Goal: Information Seeking & Learning: Check status

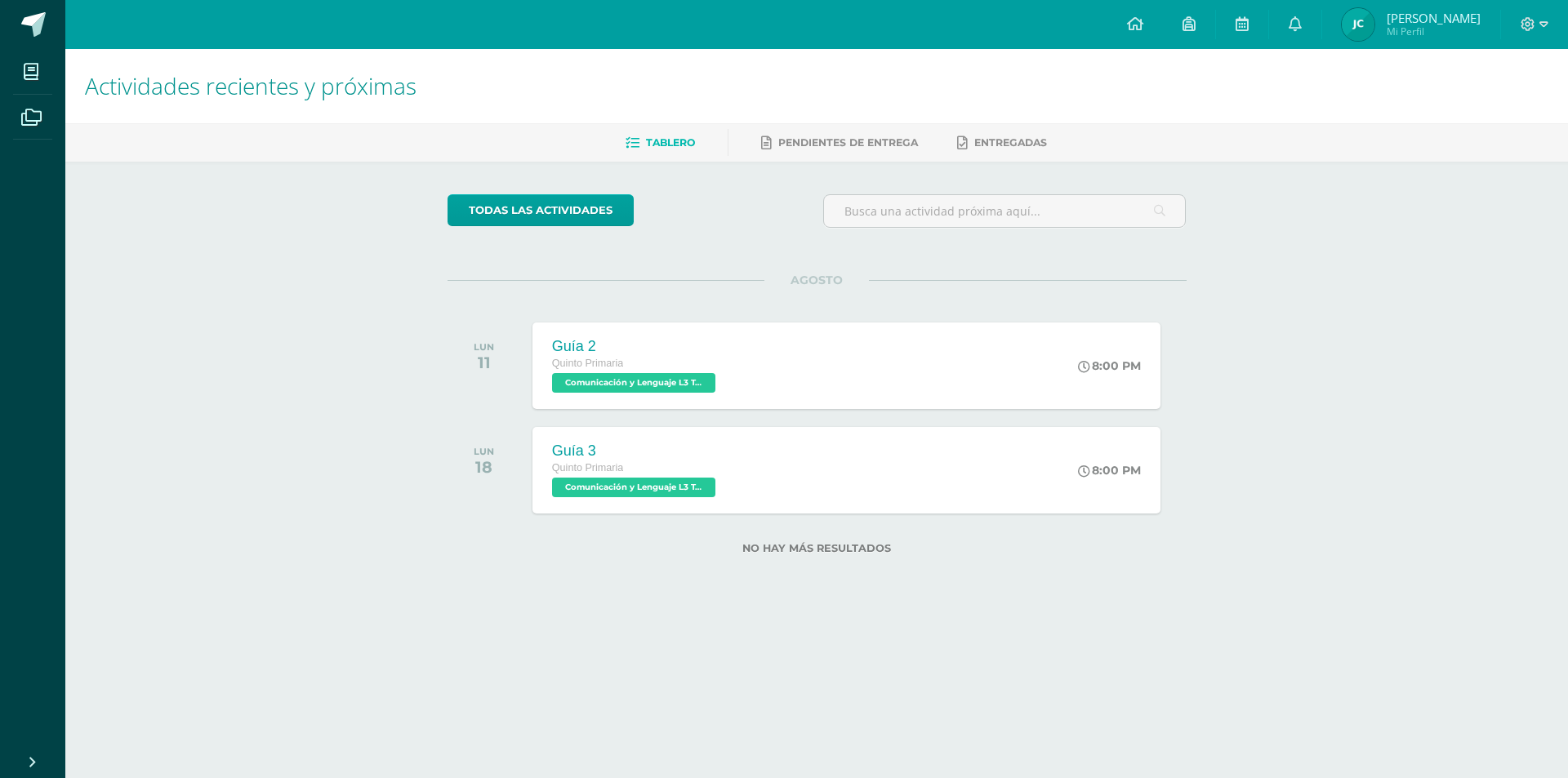
click at [1370, 34] on img at bounding box center [1358, 25] width 33 height 33
click at [666, 372] on div "Quinto Primaria" at bounding box center [633, 365] width 169 height 18
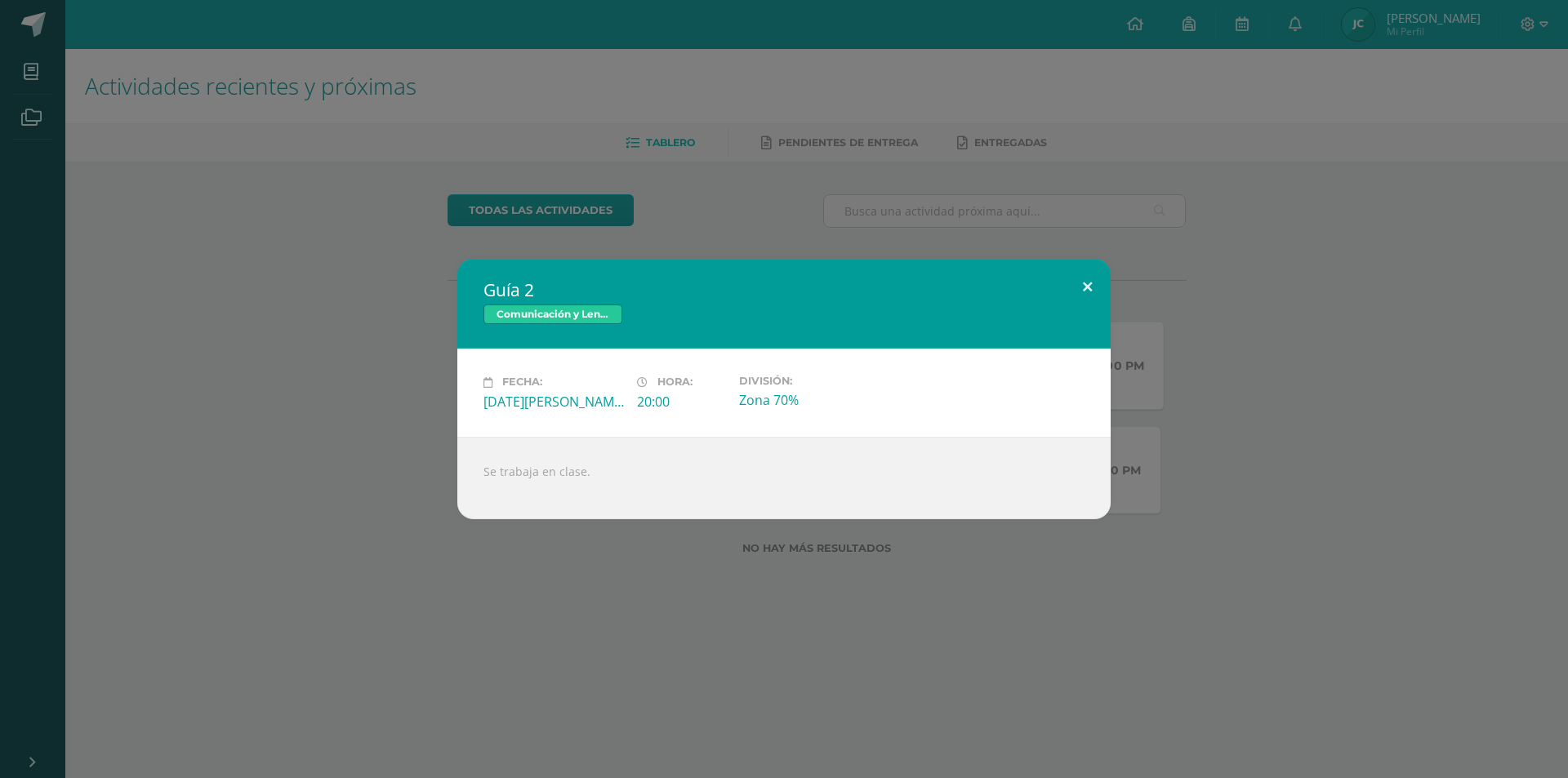
click at [1092, 291] on button at bounding box center [1087, 286] width 47 height 55
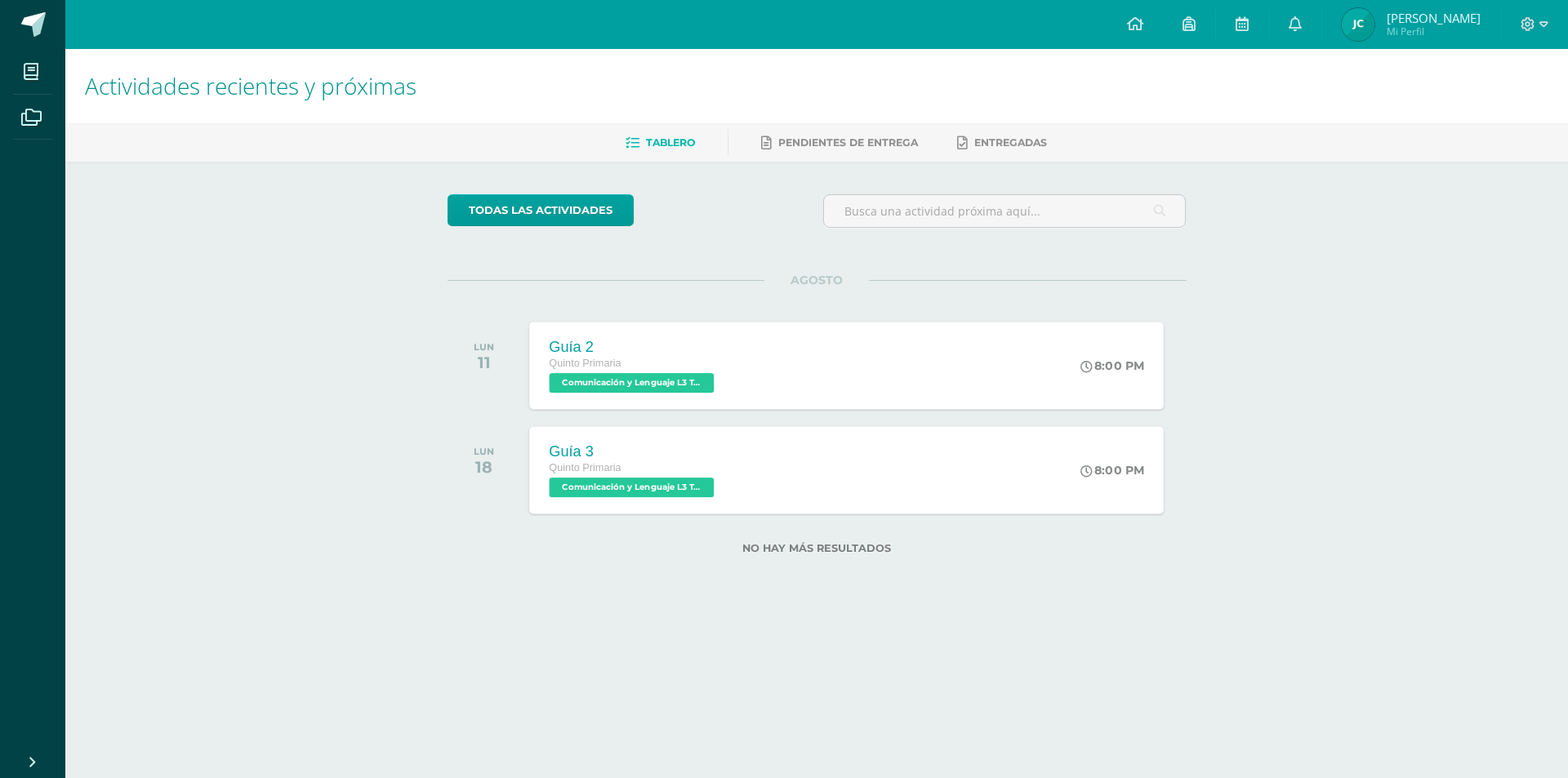
click at [635, 495] on span "Comunicación y Lenguaje L3 Terce Idioma 'A'" at bounding box center [631, 487] width 165 height 20
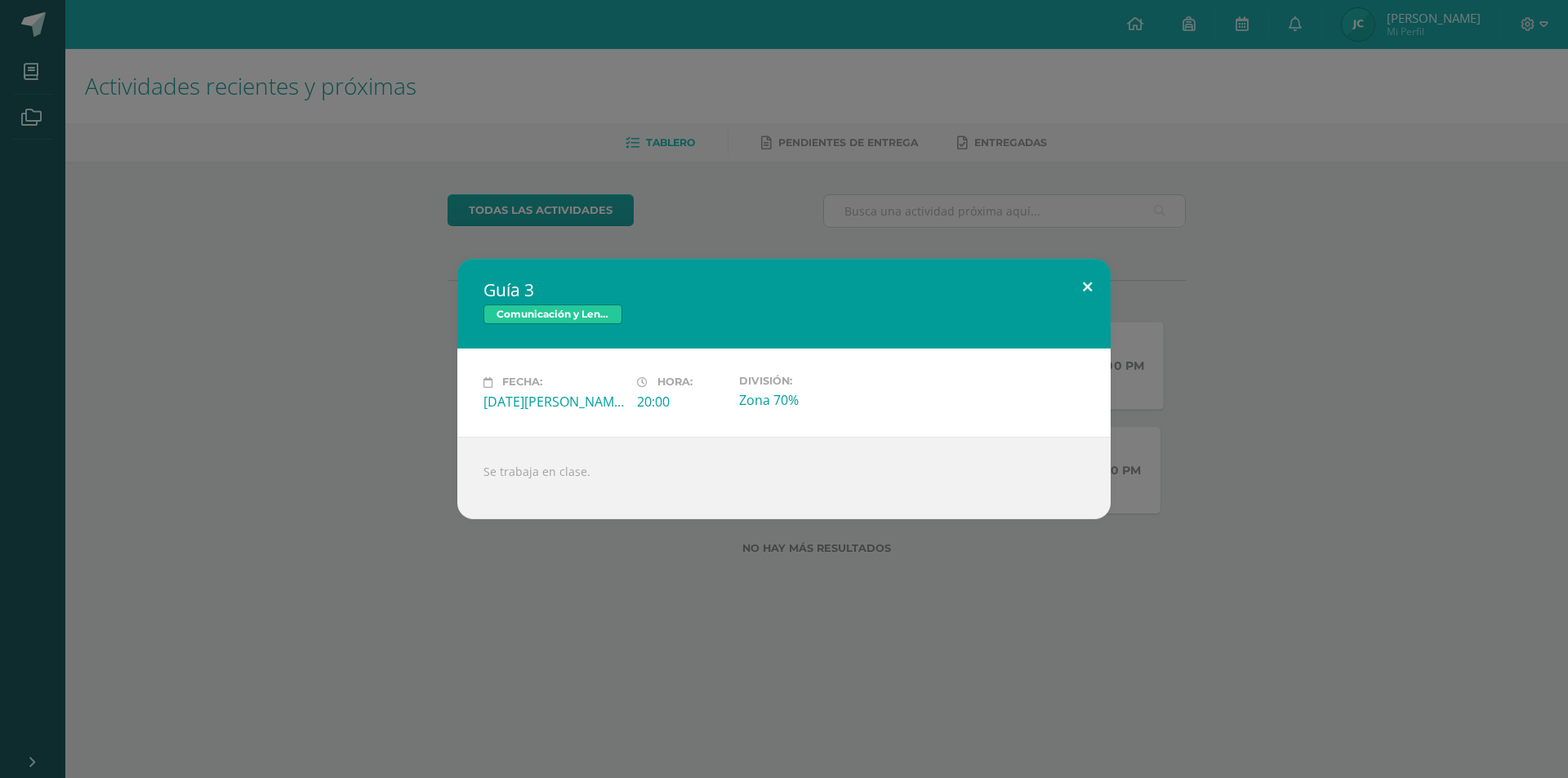
click at [1086, 276] on button at bounding box center [1087, 286] width 47 height 55
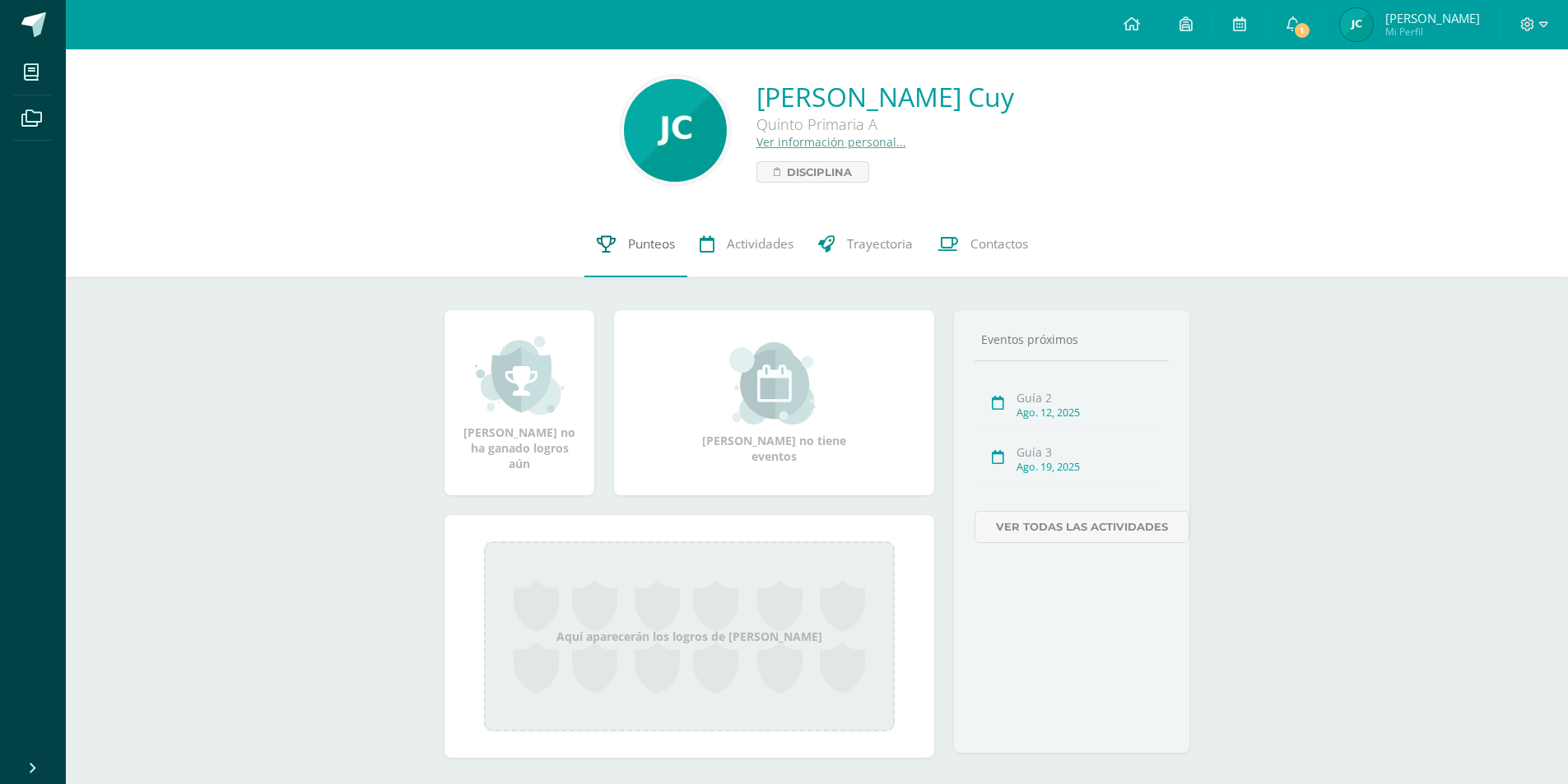
click at [649, 246] on span "Punteos" at bounding box center [651, 244] width 47 height 17
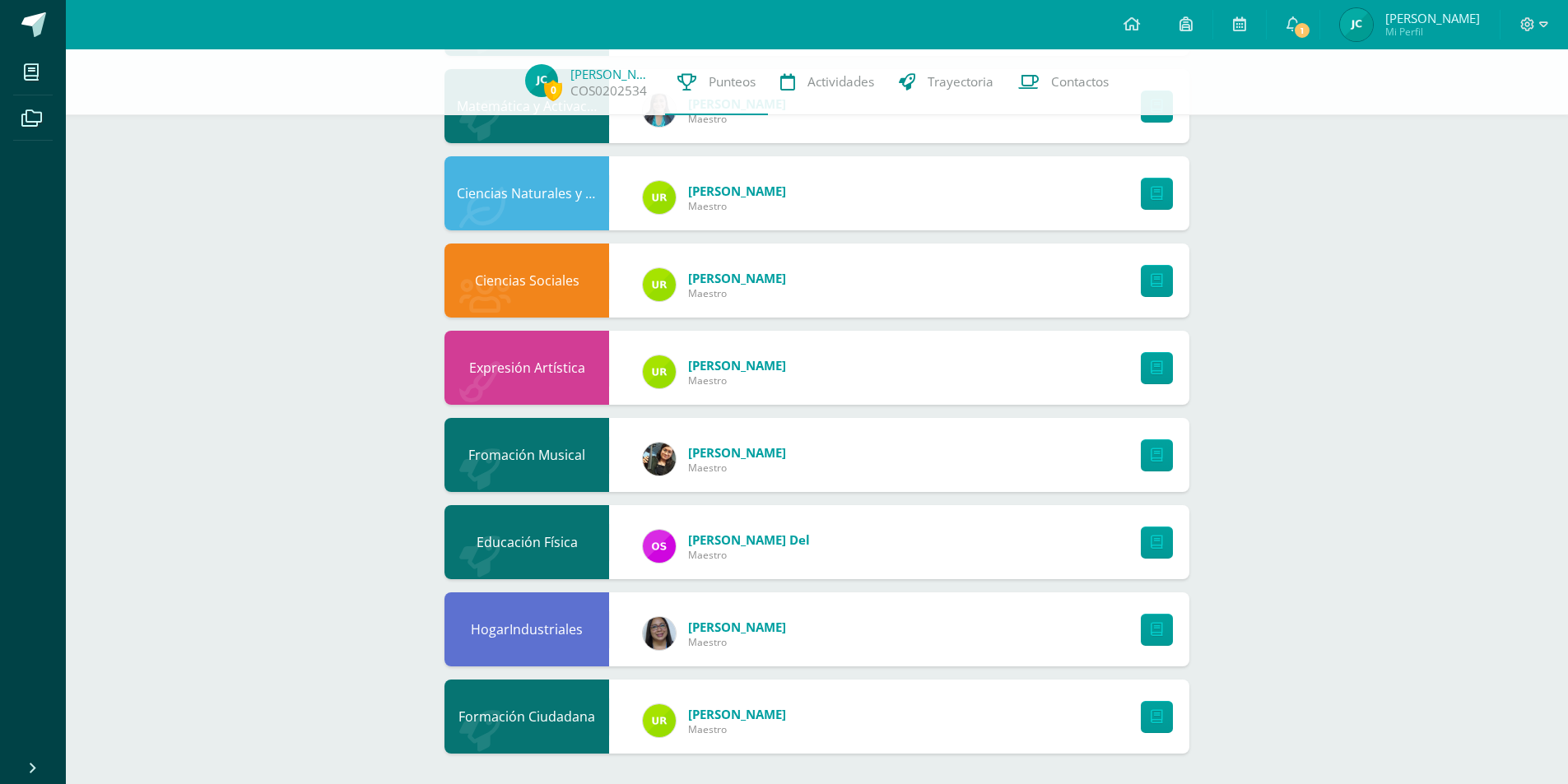
scroll to position [628, 0]
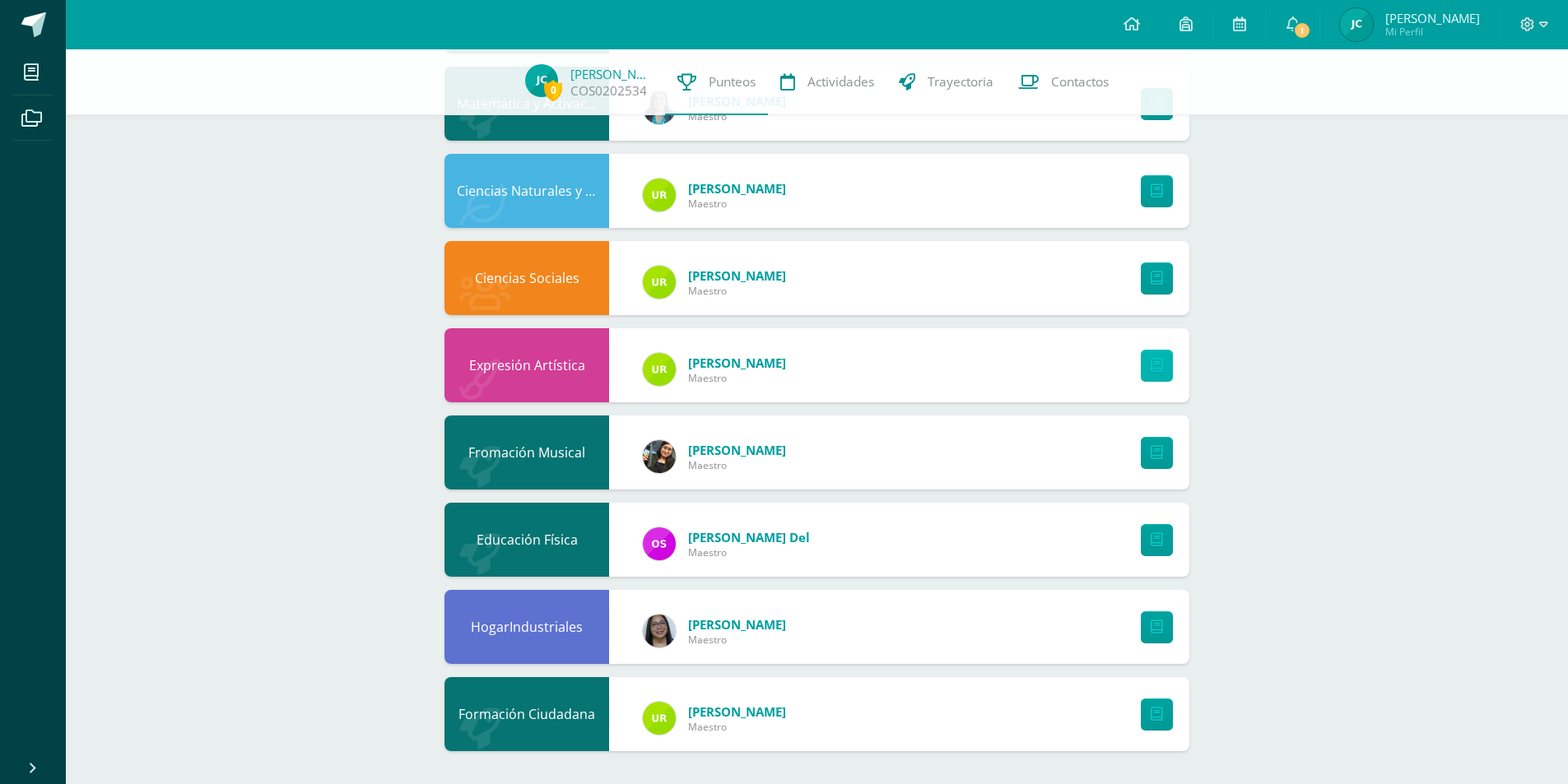
click at [1158, 368] on icon at bounding box center [1157, 366] width 12 height 14
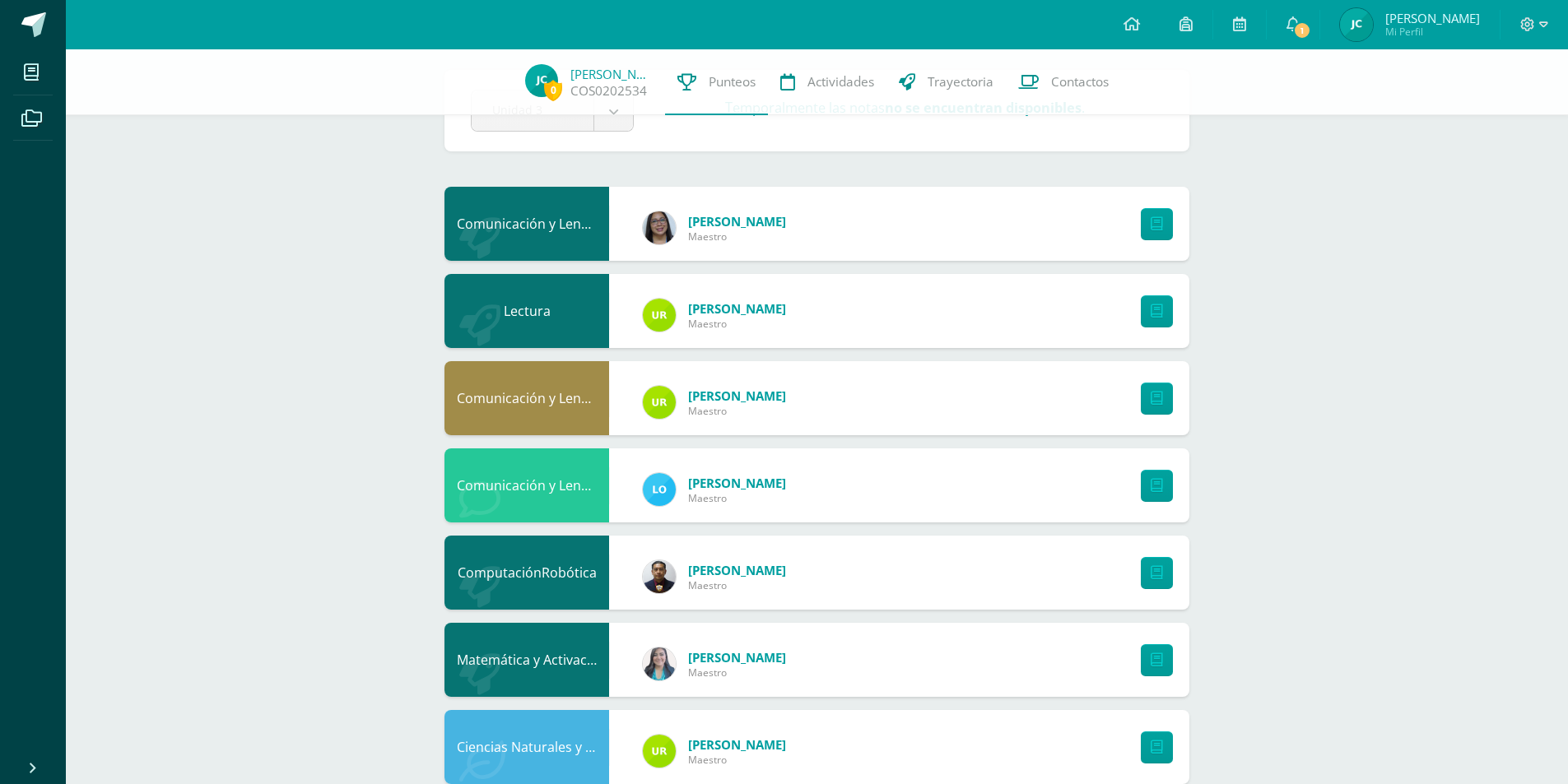
scroll to position [0, 0]
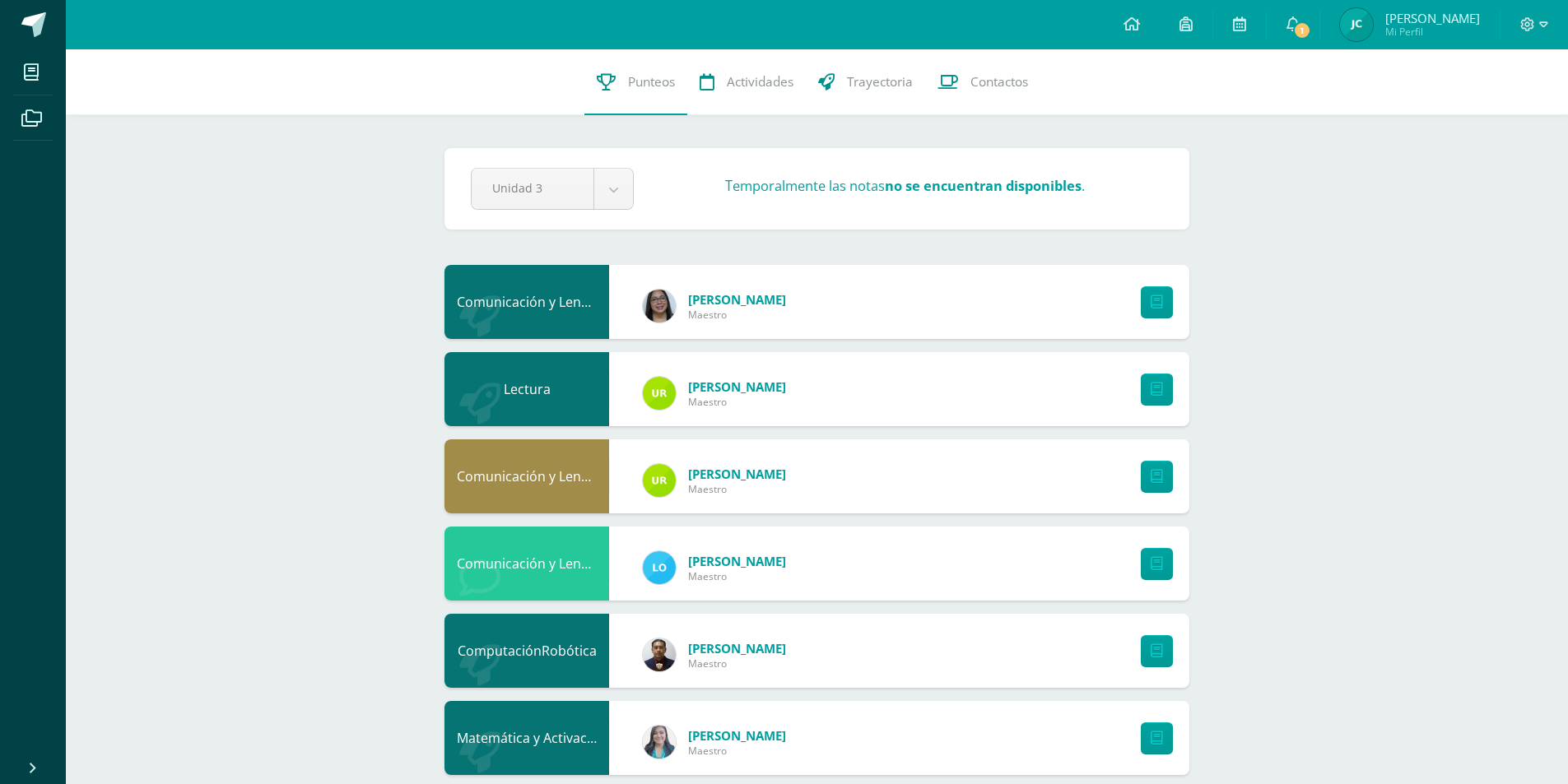
click at [997, 187] on strong "no se encuentran disponibles" at bounding box center [982, 186] width 197 height 18
click at [541, 190] on body "Mis cursos Archivos Cerrar panel Ciencias Naturales y Tecnología Quinto Primari…" at bounding box center [784, 709] width 1568 height 1419
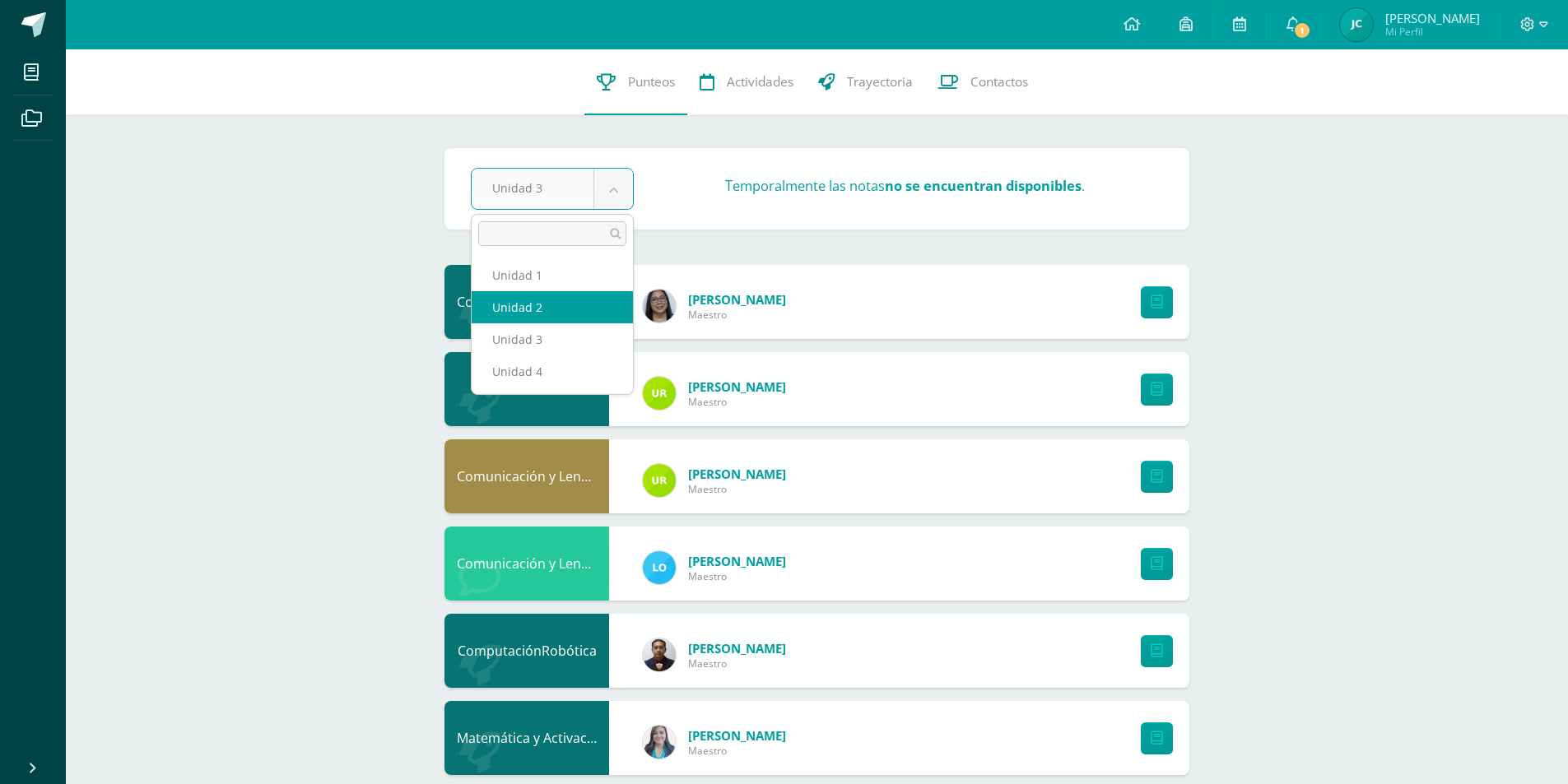
select select "Unidad 2"
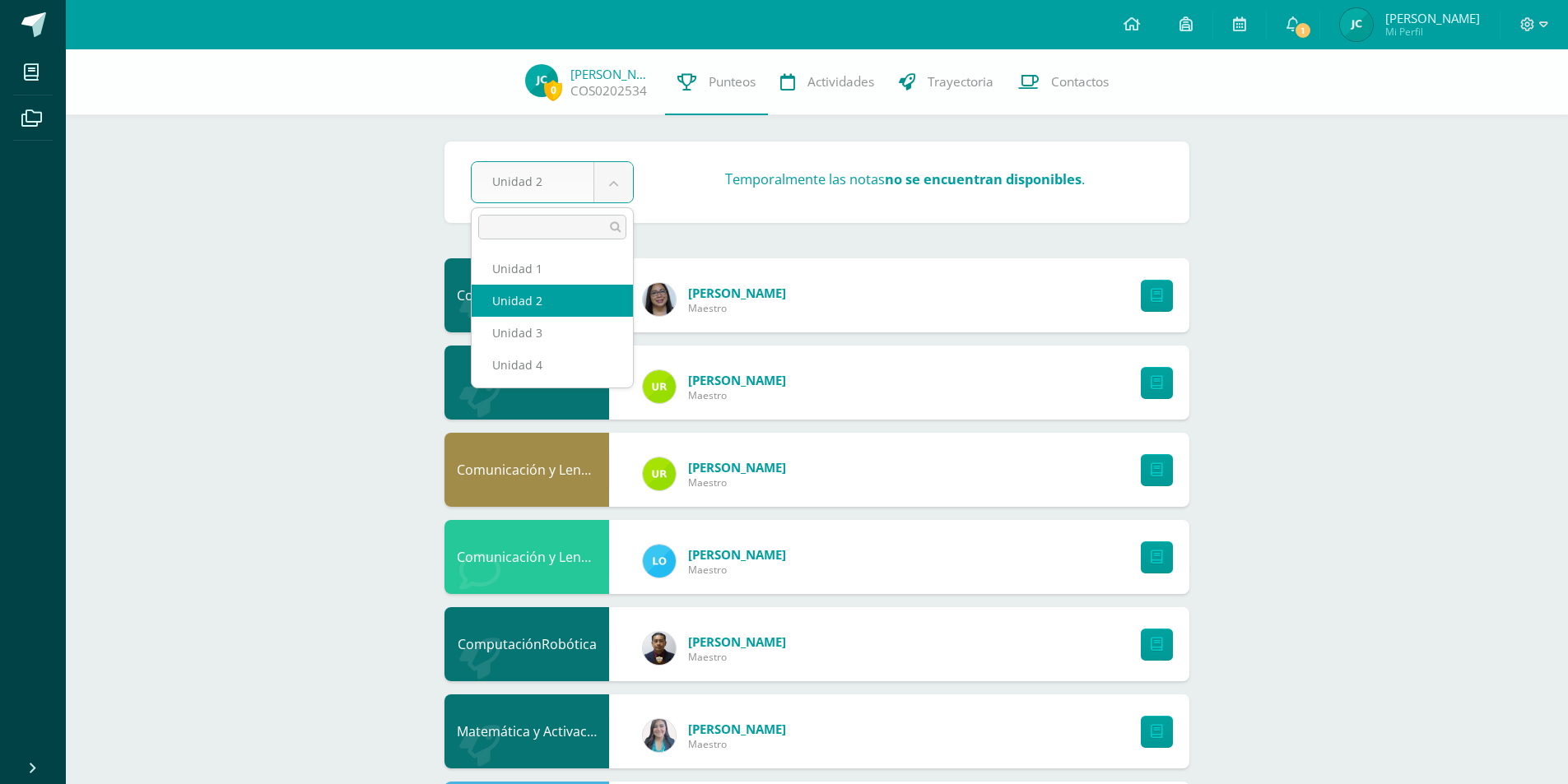
click at [626, 197] on body "Mis cursos Archivos Cerrar panel Ciencias Naturales y Tecnología Quinto Primari…" at bounding box center [784, 706] width 1568 height 1412
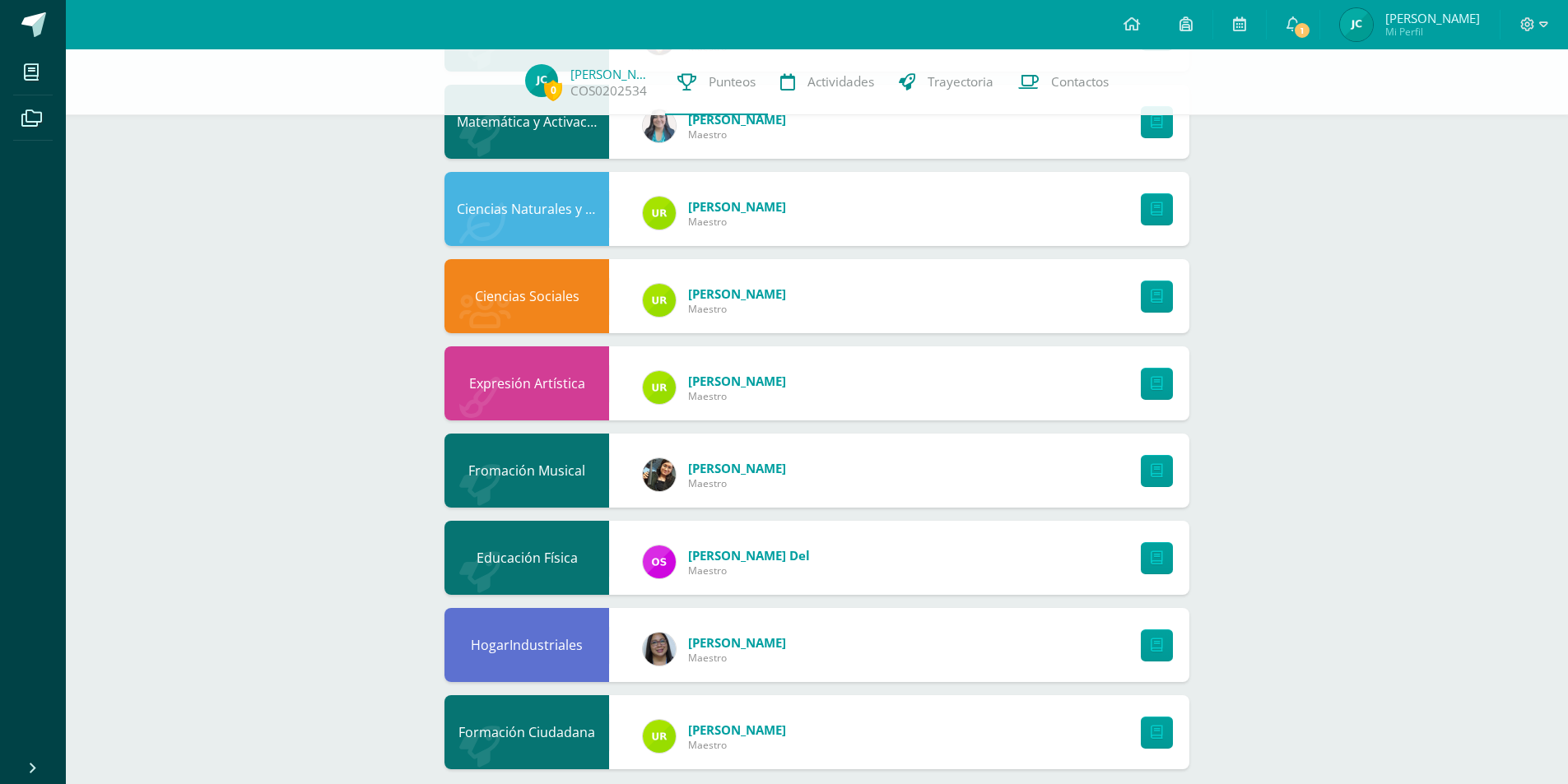
scroll to position [628, 0]
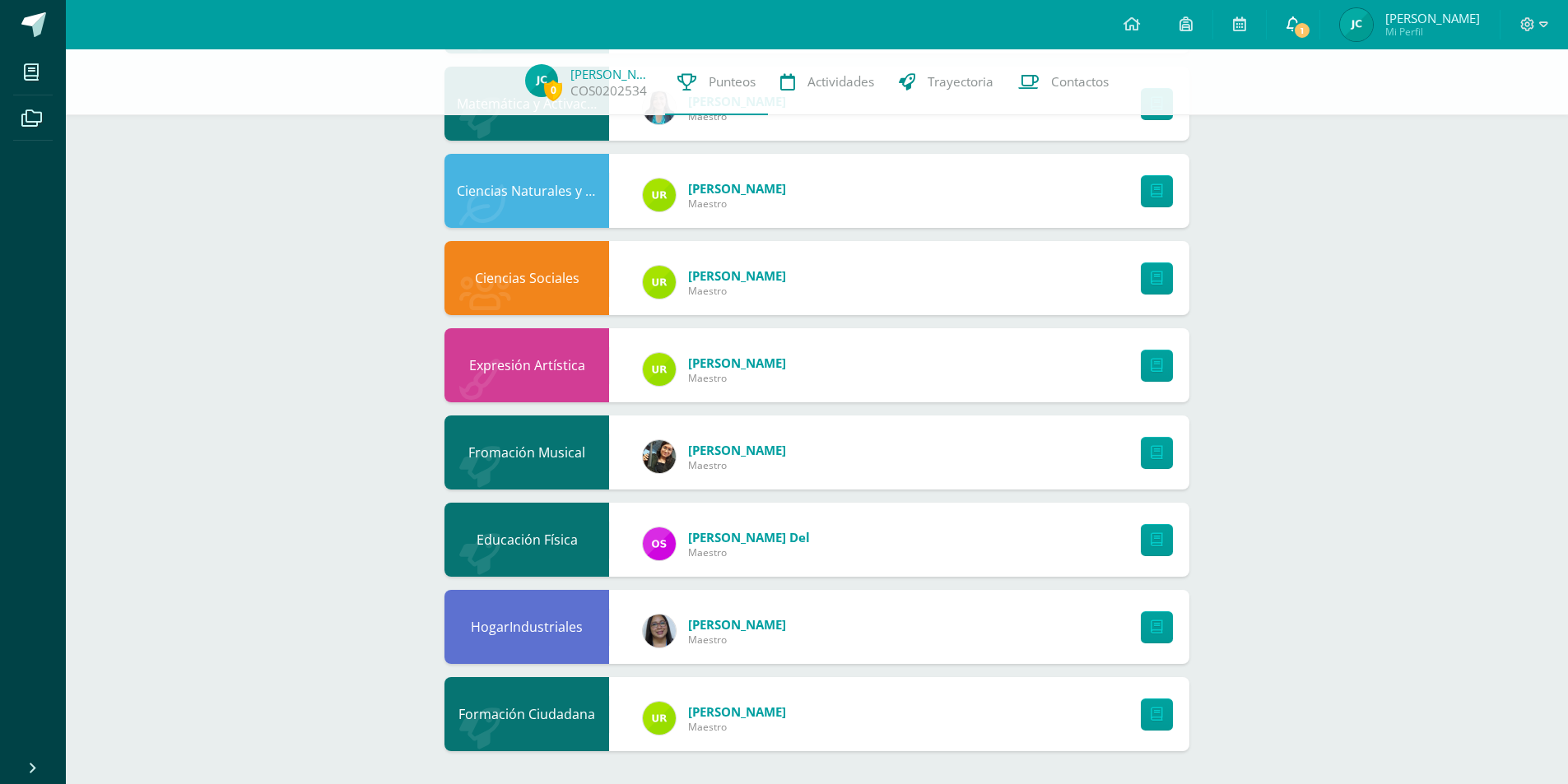
click at [1309, 37] on span "1" at bounding box center [1302, 31] width 18 height 18
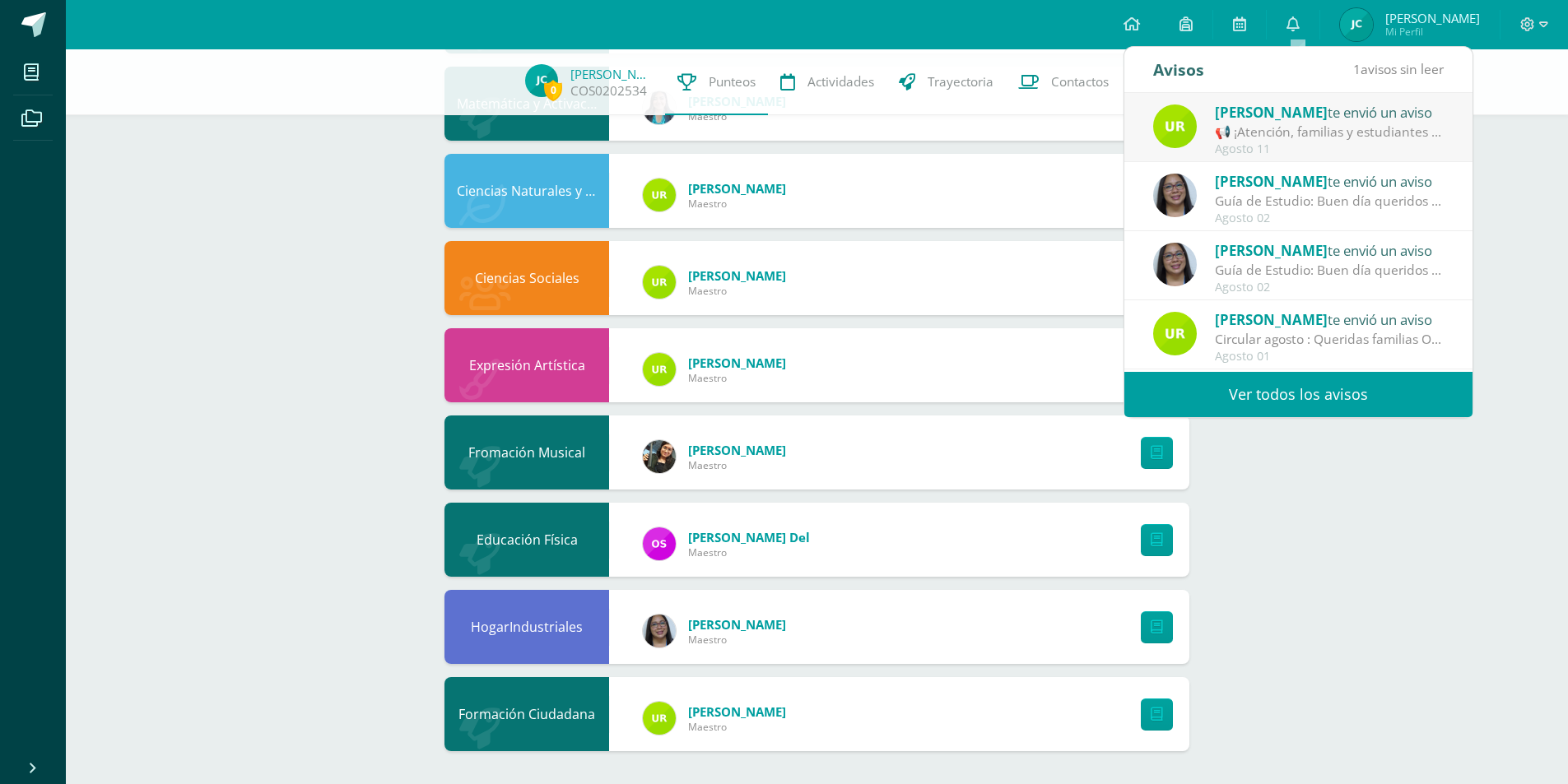
click at [1283, 139] on div "📢 ¡Atención, familias y estudiantes COS! 🎉💛❤️: ¡[DATE] es un día especial! 🌟 Te…" at bounding box center [1329, 132] width 229 height 19
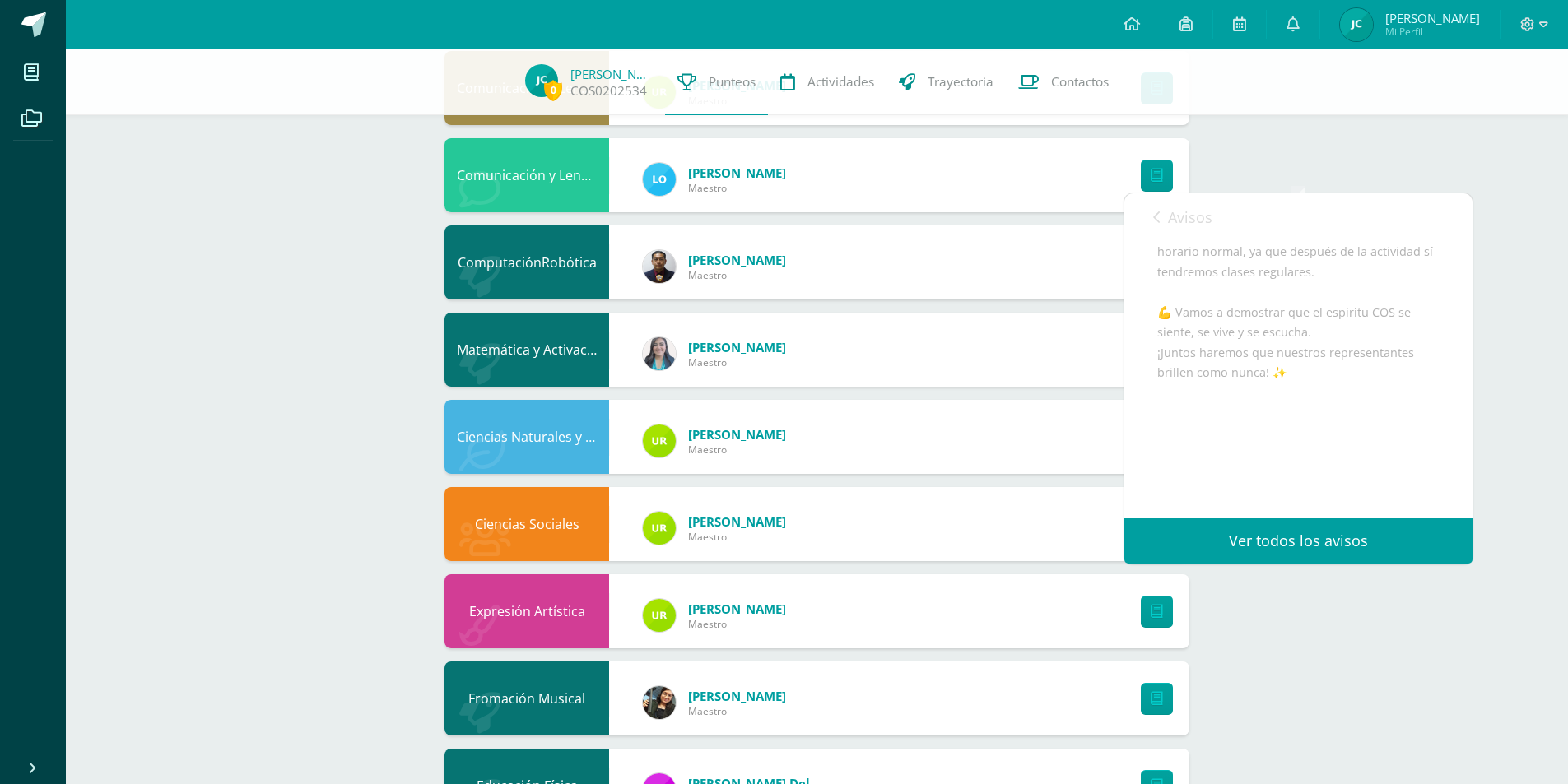
scroll to position [381, 0]
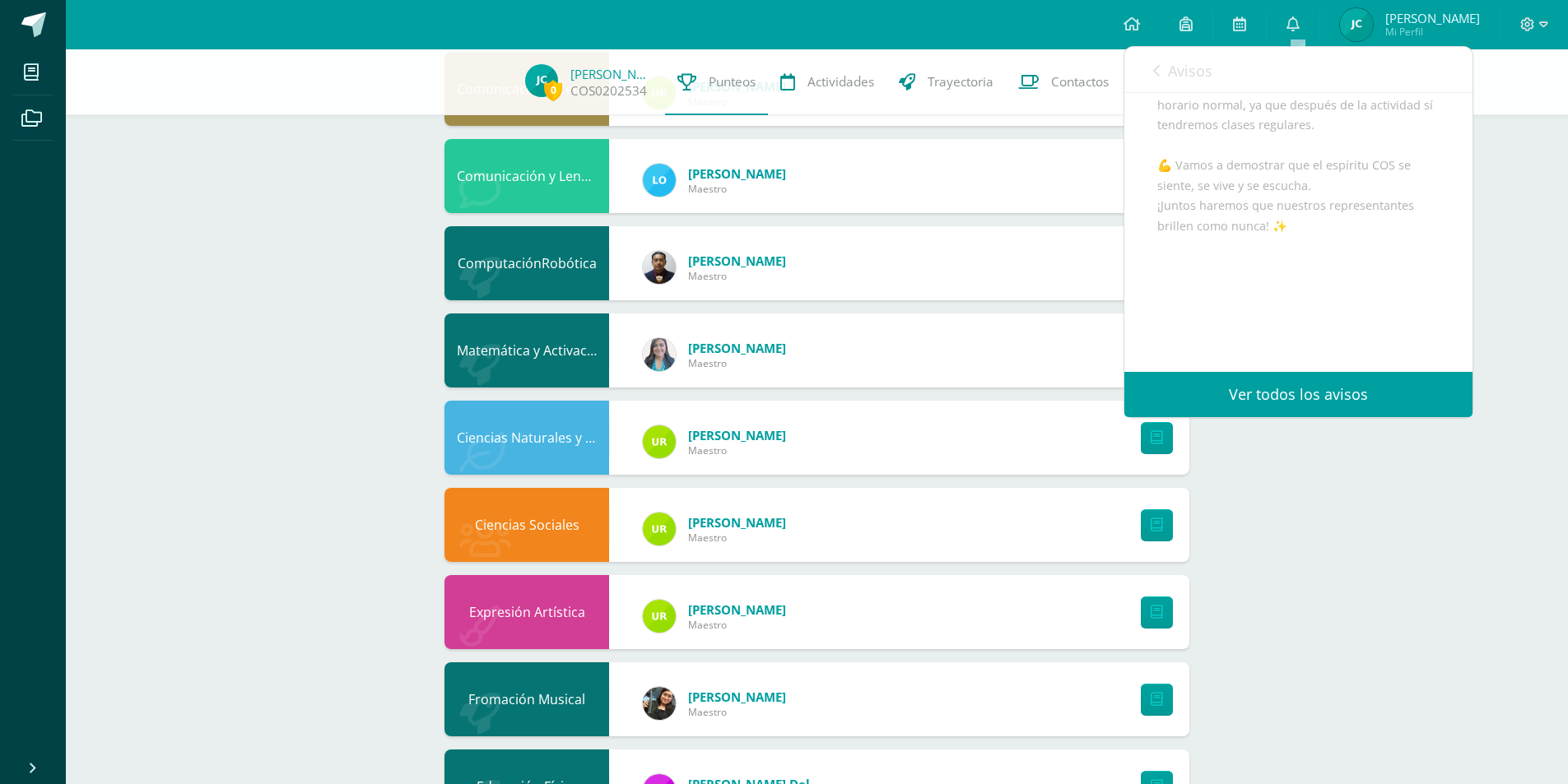
click at [1331, 392] on link "Ver todos los avisos" at bounding box center [1298, 394] width 348 height 46
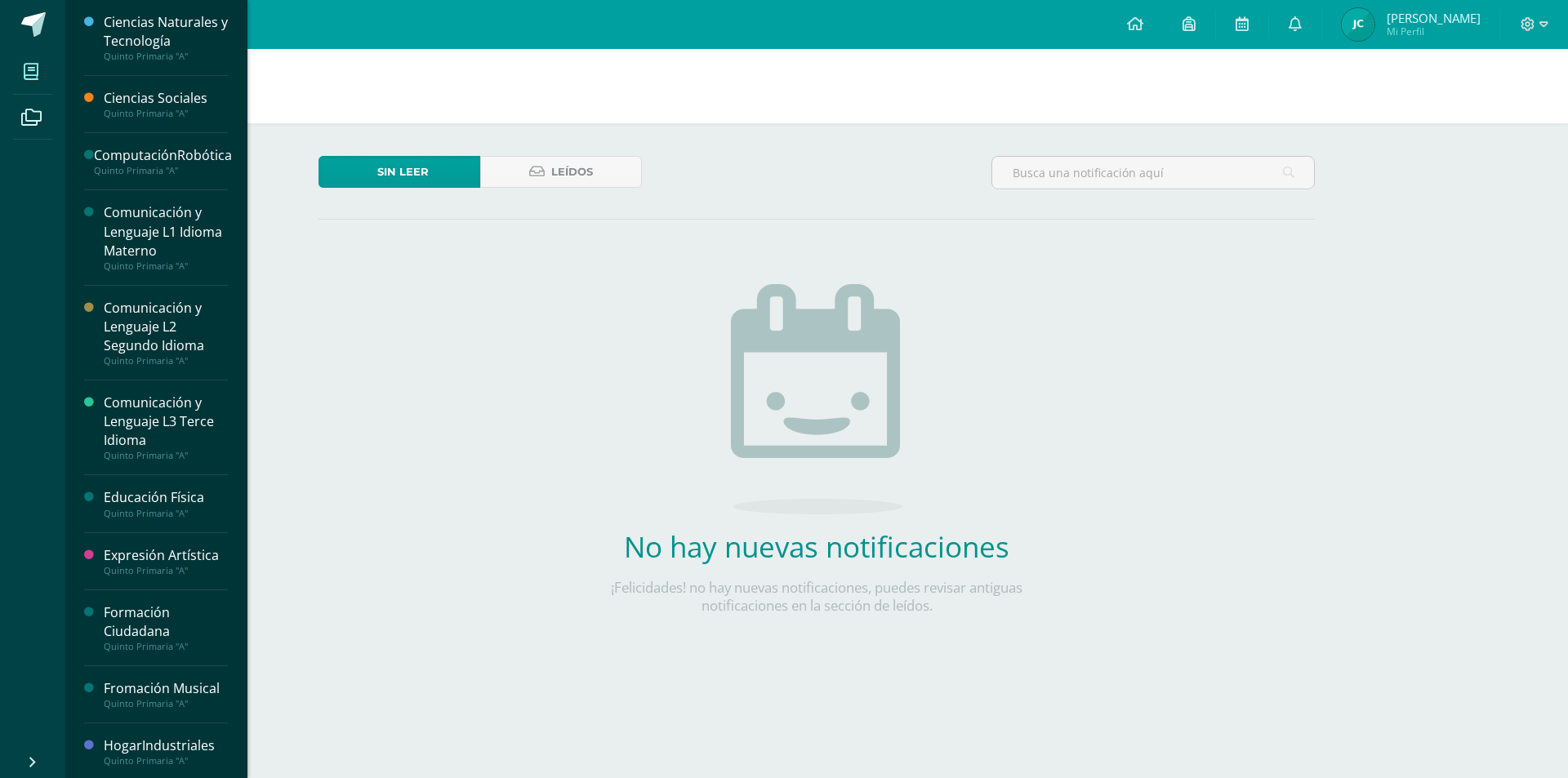
click at [48, 71] on span at bounding box center [31, 71] width 37 height 37
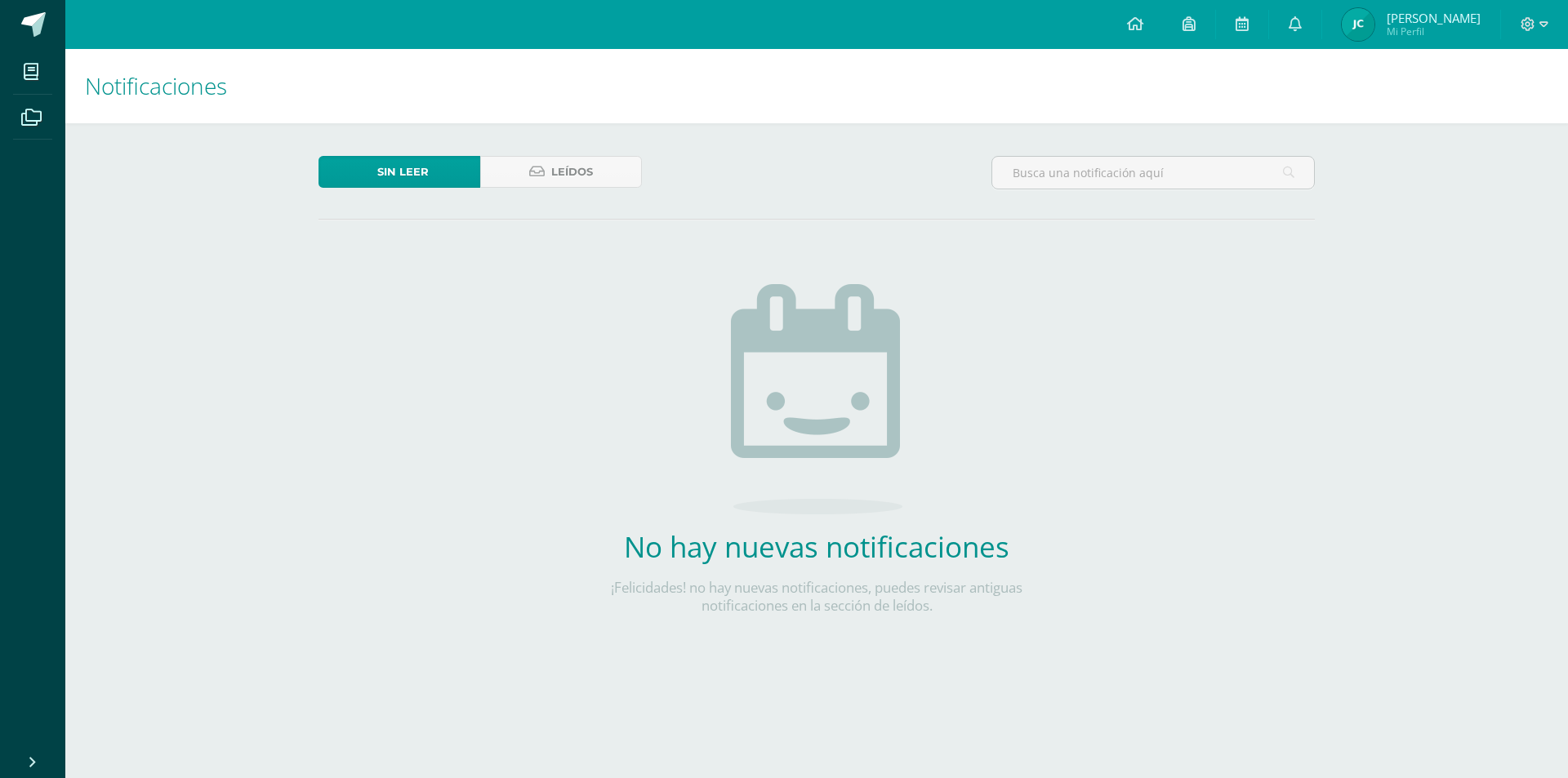
click at [261, 69] on h1 "Notificaciones" at bounding box center [817, 86] width 1463 height 74
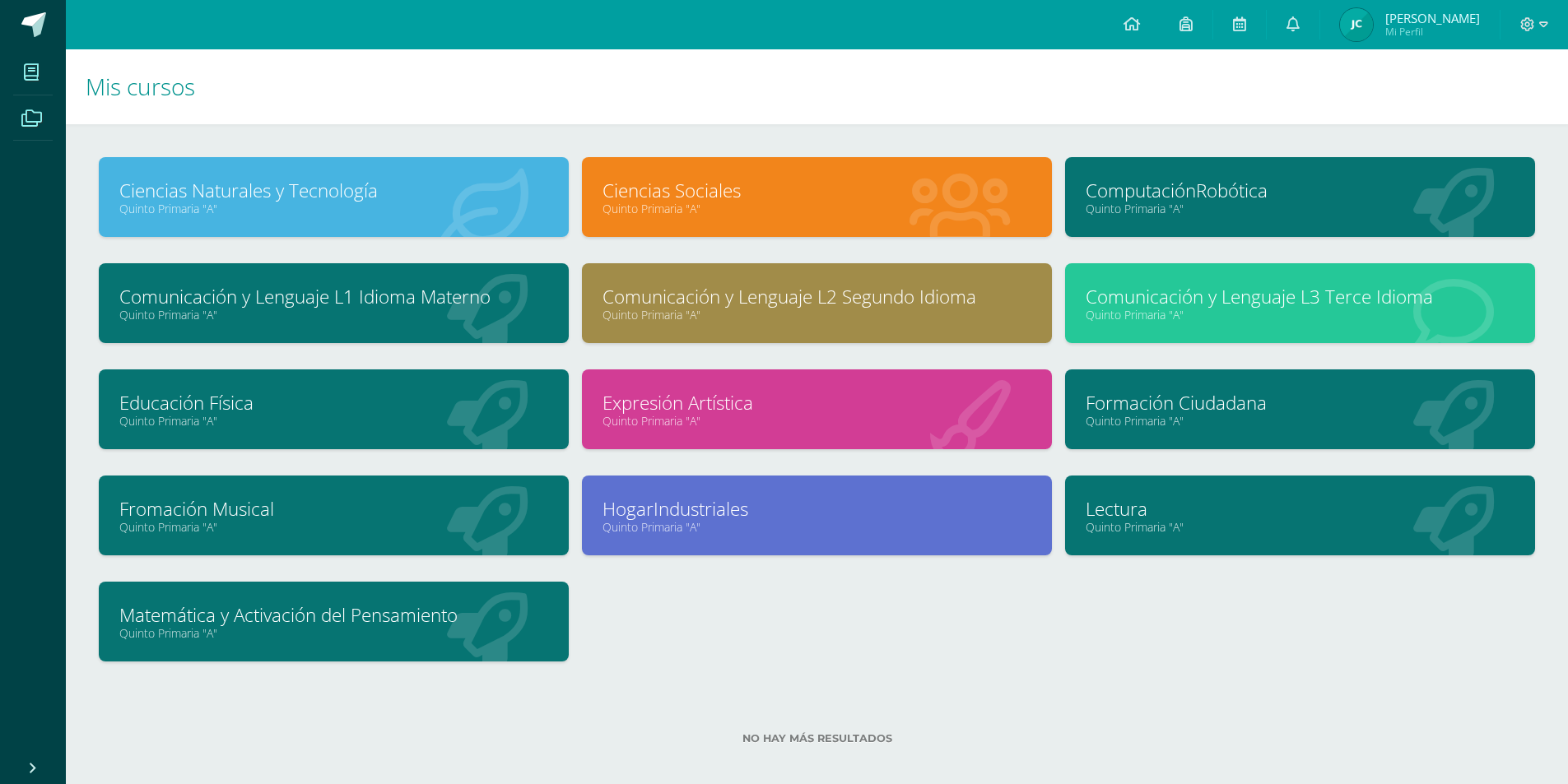
click at [22, 124] on icon at bounding box center [32, 119] width 21 height 17
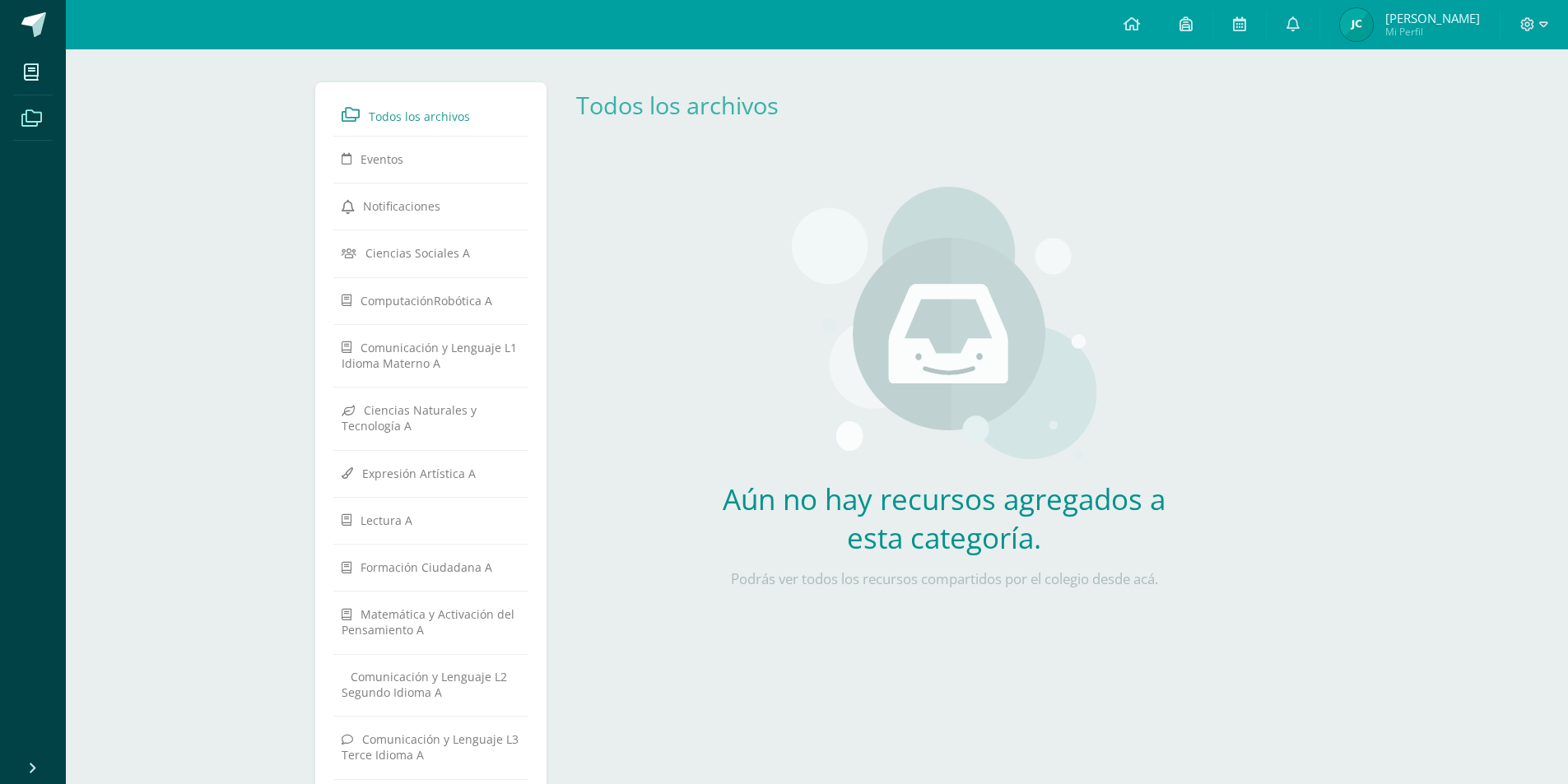
scroll to position [195, 0]
